Goal: Participate in discussion

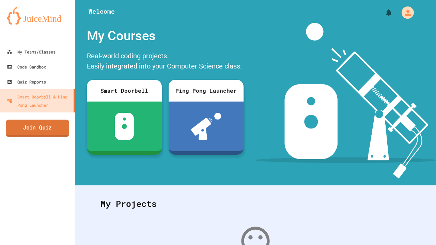
click at [46, 123] on link "Join Quiz" at bounding box center [37, 128] width 63 height 17
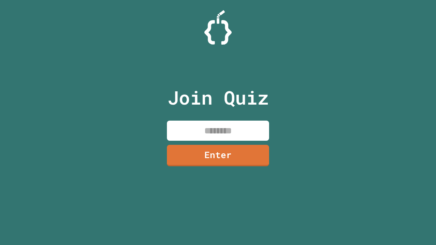
click at [187, 119] on div "Join Quiz Enter" at bounding box center [218, 122] width 115 height 211
click at [200, 131] on input at bounding box center [218, 131] width 102 height 20
click at [249, 151] on link "Enter" at bounding box center [218, 155] width 102 height 21
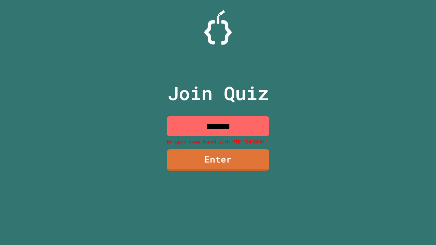
click at [248, 124] on input "*******" at bounding box center [218, 126] width 102 height 20
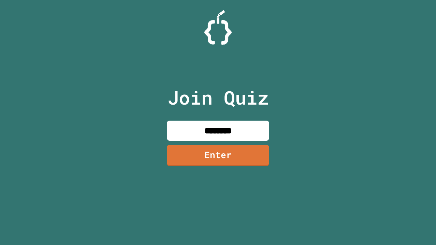
type input "********"
click at [223, 159] on link "Enter" at bounding box center [218, 155] width 102 height 21
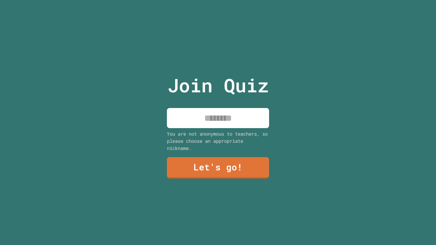
click at [235, 116] on input at bounding box center [218, 118] width 102 height 20
type input "******"
click at [249, 170] on link "Let's go!" at bounding box center [218, 167] width 102 height 21
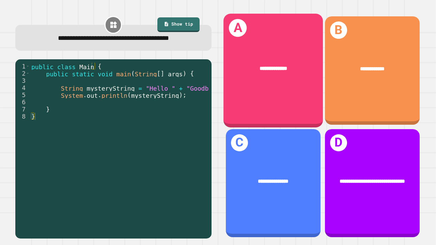
click at [243, 98] on div "**********" at bounding box center [272, 70] width 99 height 113
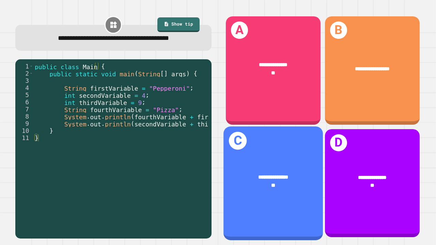
click at [244, 181] on div "**" at bounding box center [273, 185] width 78 height 8
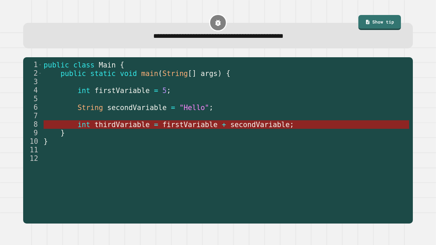
click at [154, 125] on span "=" at bounding box center [156, 124] width 4 height 8
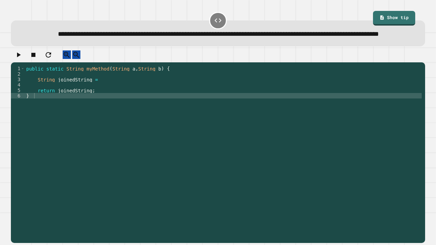
click at [95, 110] on div "public static String myMethod ( String a , String b ) { String joinedString = r…" at bounding box center [223, 142] width 397 height 153
click at [95, 96] on div "public static String myMethod ( String a , String b ) { String joinedString = r…" at bounding box center [223, 142] width 397 height 153
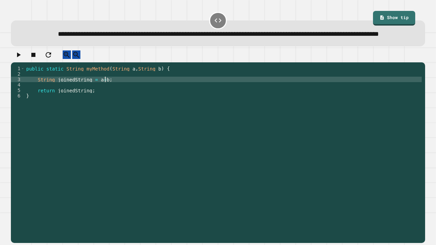
scroll to position [0, 5]
type textarea "**********"
click at [22, 59] on icon "button" at bounding box center [18, 55] width 8 height 8
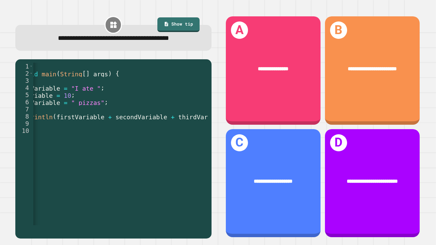
scroll to position [0, 86]
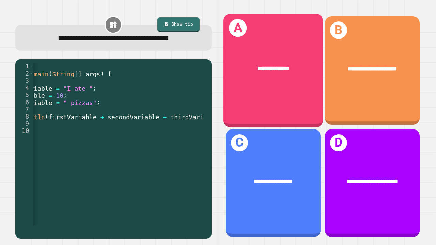
click at [276, 78] on div "**********" at bounding box center [272, 69] width 99 height 30
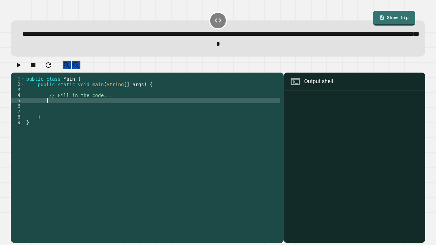
click at [95, 108] on div "public class Main { public static void main ( String [ ] args ) { // Fill in th…" at bounding box center [152, 152] width 255 height 153
click at [96, 107] on div "public class Main { public static void main ( String [ ] args ) { // Fill in th…" at bounding box center [152, 152] width 255 height 153
click at [84, 121] on div "public class Main { public static void main ( String [ ] args ) { // Fill in th…" at bounding box center [152, 152] width 255 height 153
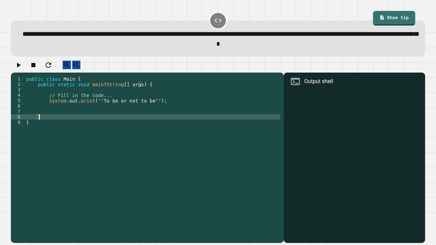
scroll to position [0, 1]
click at [22, 69] on icon "button" at bounding box center [18, 65] width 8 height 8
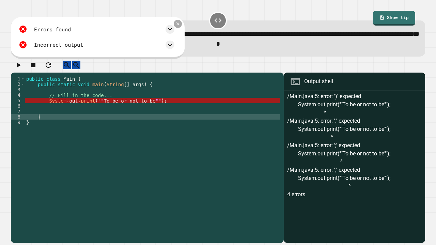
click at [179, 25] on icon at bounding box center [177, 23] width 3 height 3
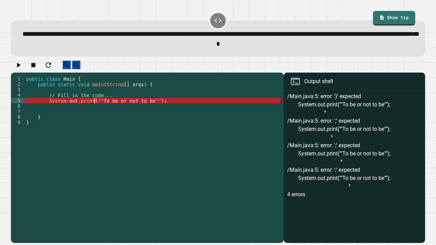
click at [94, 107] on div "public class Main { public static void main ( String [ ] args ) { // Fill in th…" at bounding box center [152, 152] width 255 height 153
click at [394, 15] on link "Show tip" at bounding box center [394, 17] width 38 height 16
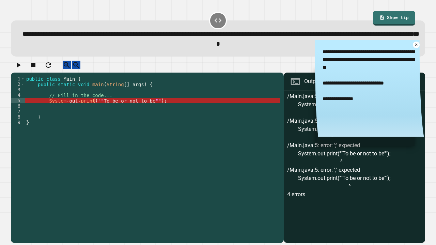
click at [95, 108] on div "public class Main { public static void main ( String [ ] args ) { // Fill in th…" at bounding box center [152, 152] width 255 height 153
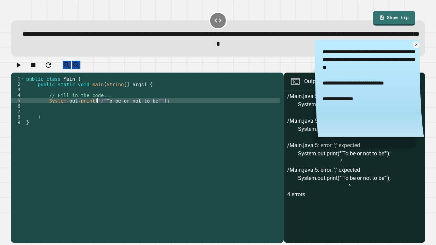
scroll to position [0, 5]
click at [150, 109] on div "public class Main { public static void main ( String [ ] args ) { // Fill in th…" at bounding box center [152, 152] width 255 height 153
click at [17, 69] on button "button" at bounding box center [18, 65] width 8 height 9
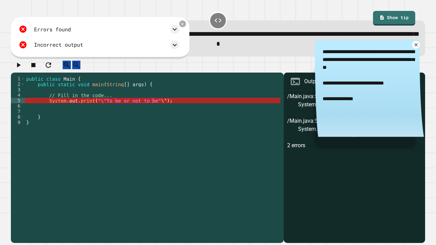
click at [414, 46] on icon at bounding box center [416, 44] width 5 height 5
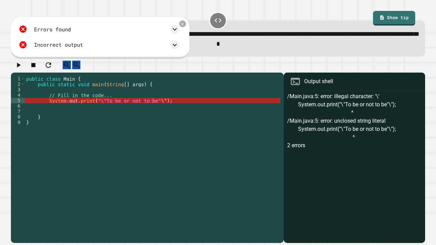
click at [149, 107] on div "public class Main { public static void main ( String [ ] args ) { // Fill in th…" at bounding box center [152, 152] width 255 height 153
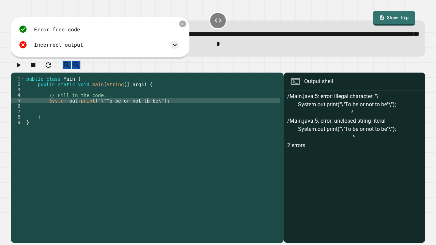
click at [98, 107] on div "public class Main { public static void main ( String [ ] args ) { // Fill in th…" at bounding box center [152, 152] width 255 height 153
click at [373, 22] on link "Show tip" at bounding box center [394, 18] width 43 height 16
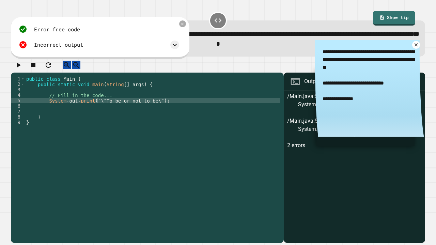
click at [414, 47] on icon at bounding box center [416, 44] width 5 height 5
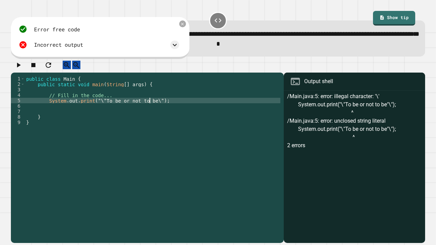
click at [149, 106] on div "public class Main { public static void main ( String [ ] args ) { // Fill in th…" at bounding box center [152, 152] width 255 height 153
click at [383, 21] on link "Show tip" at bounding box center [394, 18] width 42 height 16
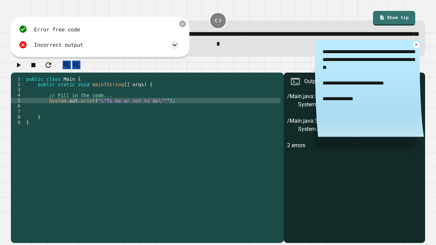
click at [21, 67] on icon "button" at bounding box center [19, 65] width 4 height 5
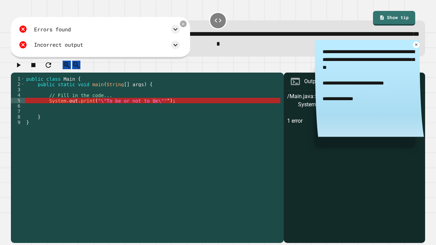
click at [153, 108] on div "public class Main { public static void main ( String [ ] args ) { // Fill in th…" at bounding box center [152, 152] width 255 height 153
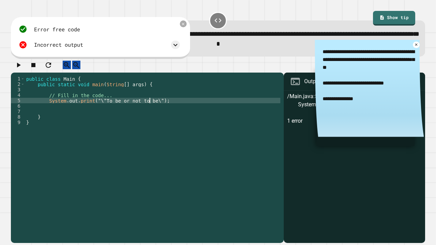
scroll to position [0, 9]
click at [162, 108] on div "public class Main { public static void main ( String [ ] args ) { // Fill in th…" at bounding box center [152, 152] width 255 height 153
click at [415, 46] on icon at bounding box center [416, 44] width 3 height 3
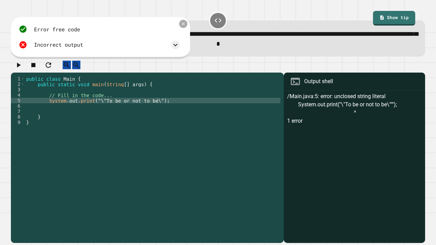
click at [185, 26] on icon at bounding box center [183, 23] width 3 height 3
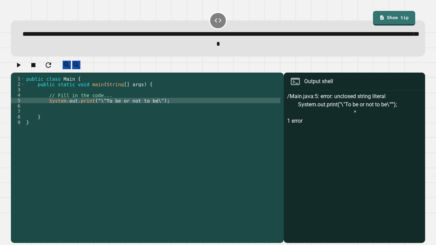
click at [22, 67] on button "button" at bounding box center [18, 65] width 8 height 9
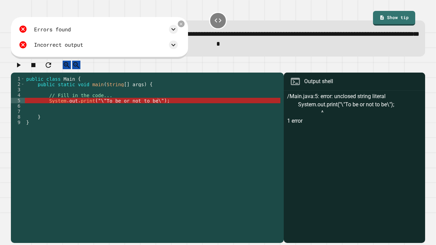
click at [188, 25] on div "Errors found /Main.java:5: error: unclosed string literal System.out.print("\"T…" at bounding box center [99, 38] width 177 height 42
click at [183, 25] on icon at bounding box center [181, 23] width 3 height 3
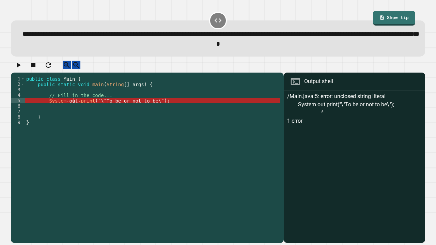
click at [74, 108] on div "public class Main { public static void main ( String [ ] args ) { // Fill in th…" at bounding box center [152, 152] width 255 height 153
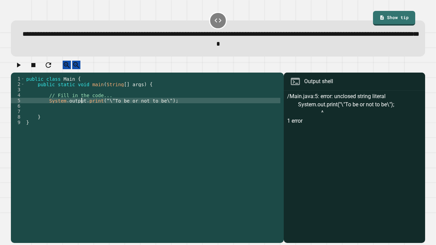
scroll to position [0, 4]
type textarea "**********"
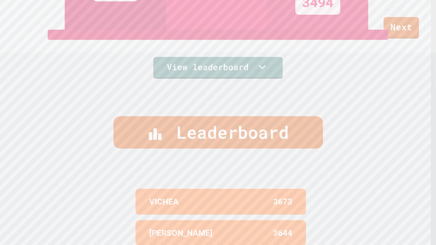
scroll to position [283, 0]
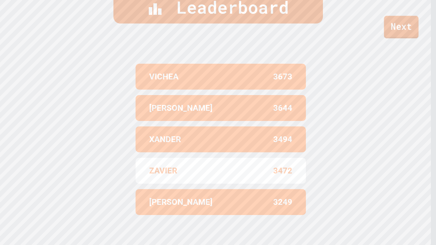
click at [409, 30] on link "Next" at bounding box center [401, 27] width 35 height 22
